Goal: Information Seeking & Learning: Check status

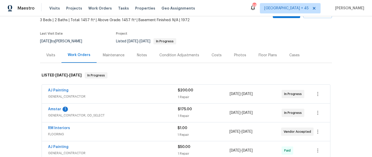
scroll to position [58, 0]
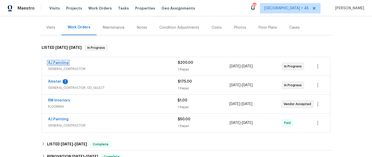
click at [56, 64] on link "AJ Painting" at bounding box center [58, 63] width 20 height 4
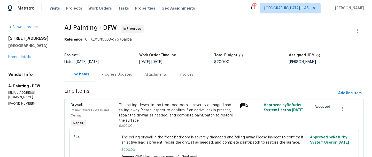
click at [103, 75] on div "Progress Updates" at bounding box center [117, 74] width 31 height 5
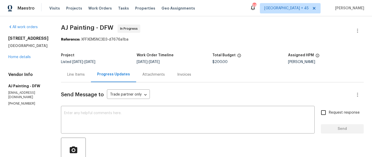
click at [27, 59] on div "[STREET_ADDRESS][PERSON_NAME] Home details" at bounding box center [28, 48] width 40 height 24
click at [27, 58] on link "Home details" at bounding box center [19, 57] width 22 height 4
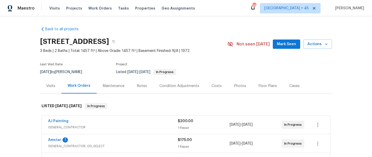
scroll to position [70, 0]
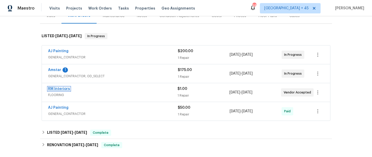
click at [55, 88] on link "RM Interiors" at bounding box center [59, 89] width 22 height 4
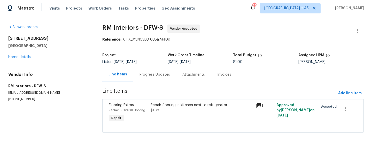
click at [140, 77] on div "Progress Updates" at bounding box center [155, 74] width 31 height 5
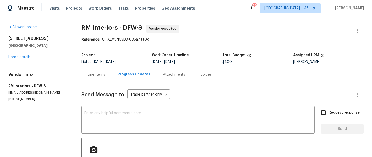
click at [29, 55] on div "[STREET_ADDRESS][PERSON_NAME] Home details" at bounding box center [38, 48] width 61 height 24
click at [28, 58] on link "Home details" at bounding box center [19, 57] width 22 height 4
